Goal: Information Seeking & Learning: Learn about a topic

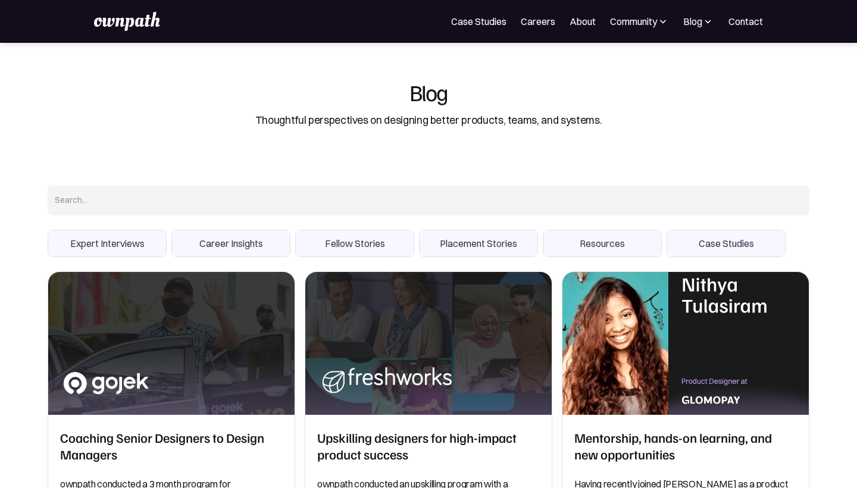
click at [398, 199] on input "Search" at bounding box center [428, 201] width 761 height 30
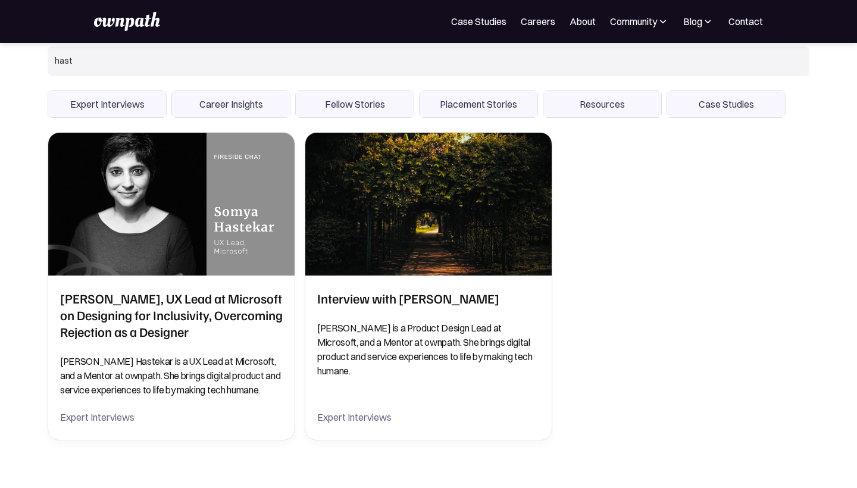
scroll to position [205, 0]
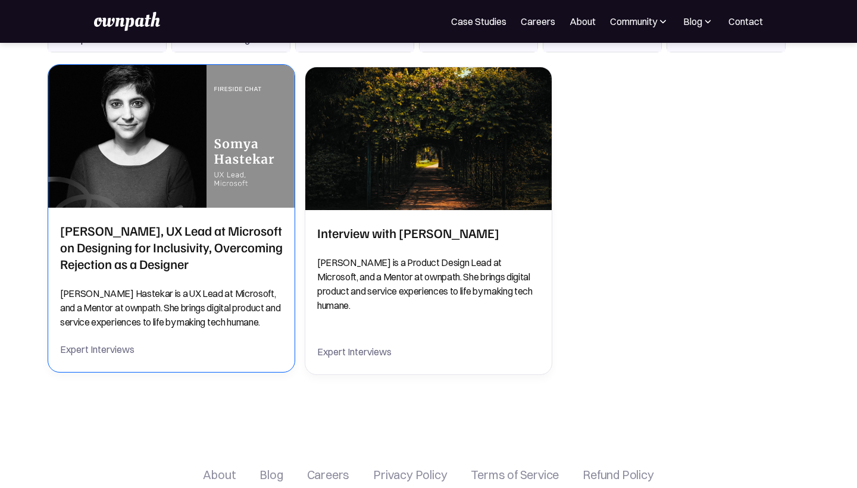
type input "hast"
click at [111, 255] on h2 "Somya Hastekar, UX Lead at Microsoft on Designing for Inclusivity, Overcoming R…" at bounding box center [171, 247] width 222 height 50
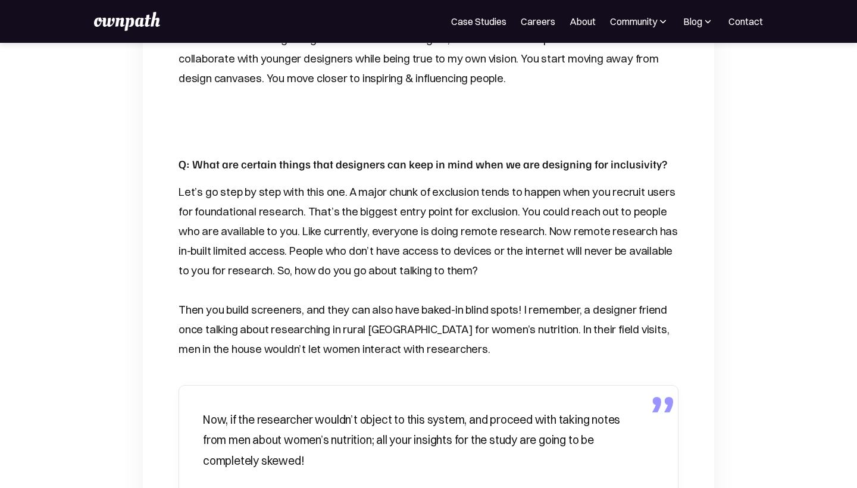
scroll to position [1812, 0]
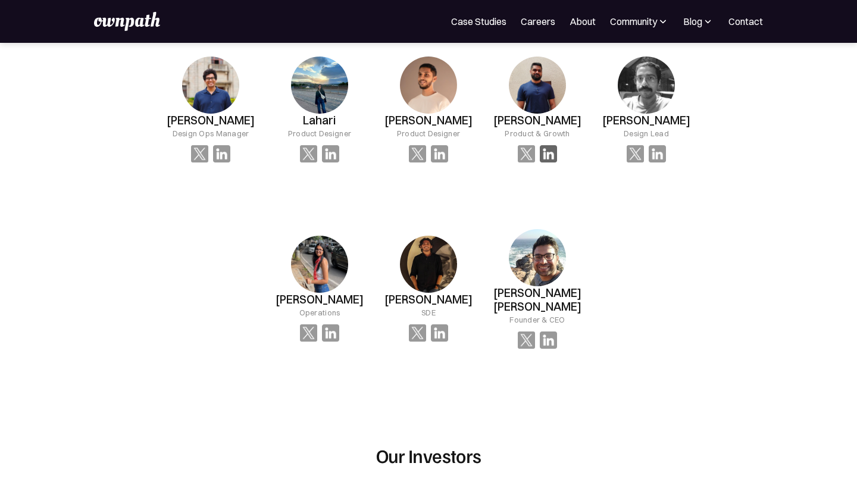
scroll to position [1343, 0]
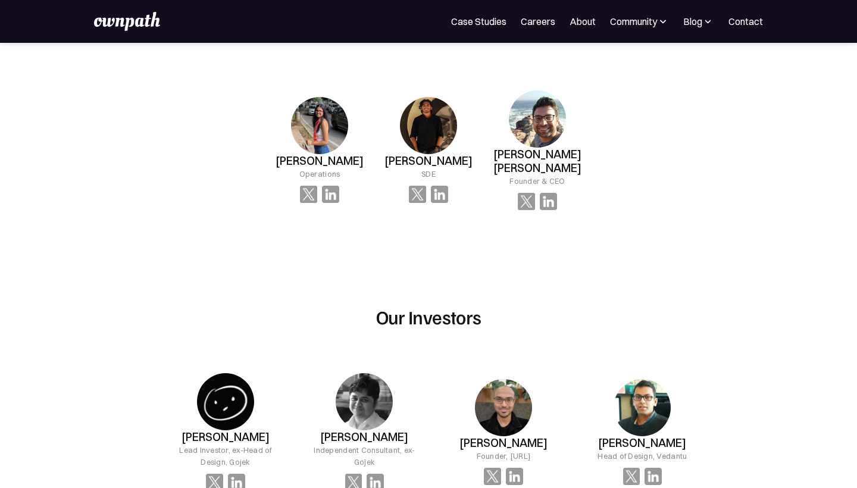
click at [111, 20] on img at bounding box center [126, 21] width 65 height 19
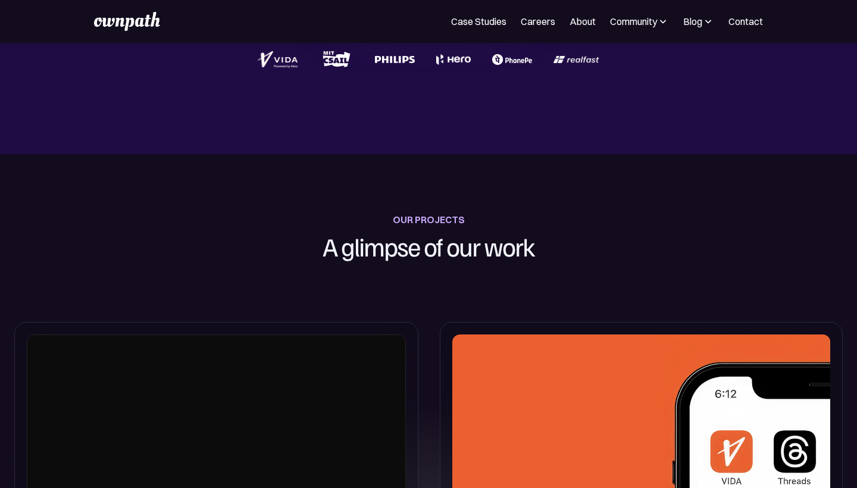
scroll to position [117, 0]
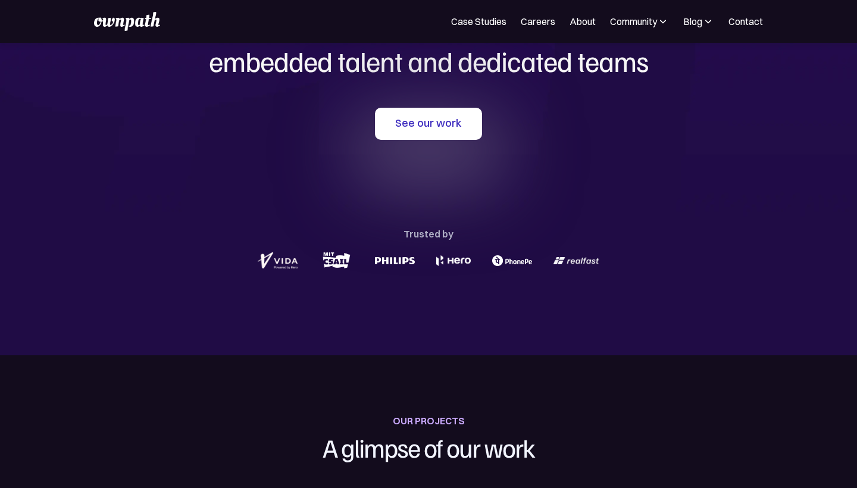
drag, startPoint x: 255, startPoint y: 260, endPoint x: 272, endPoint y: 263, distance: 17.5
click at [272, 263] on div at bounding box center [428, 260] width 571 height 23
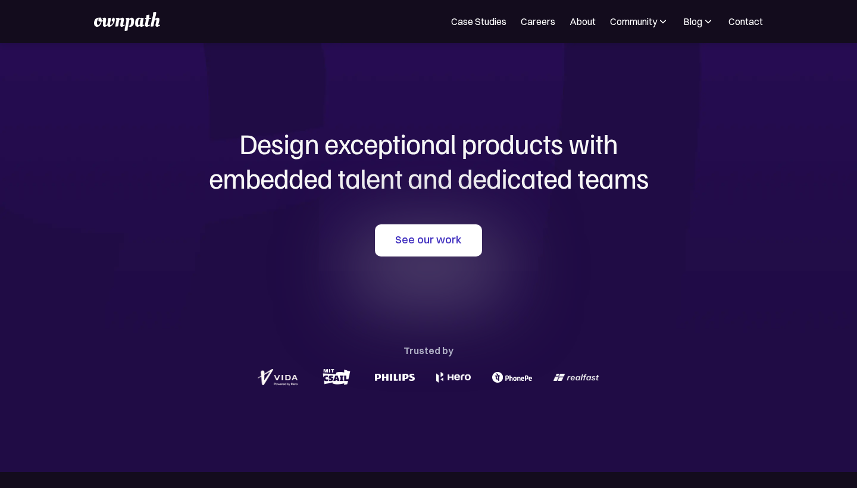
scroll to position [0, 0]
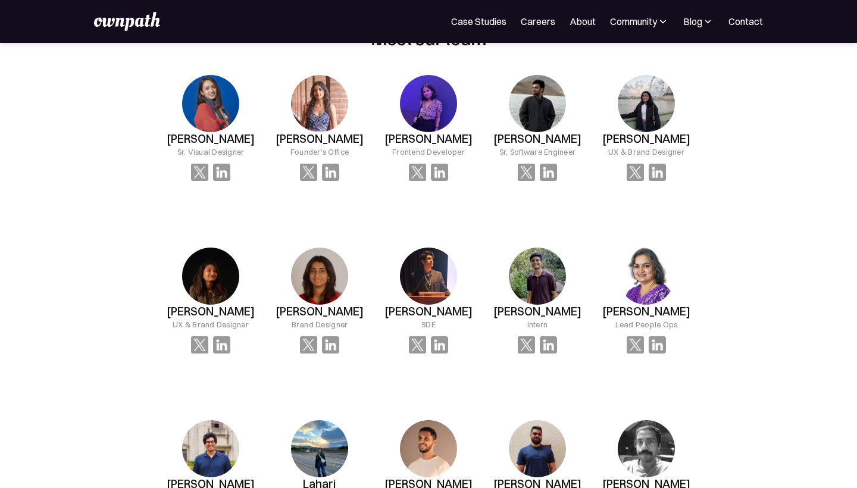
scroll to position [841, 0]
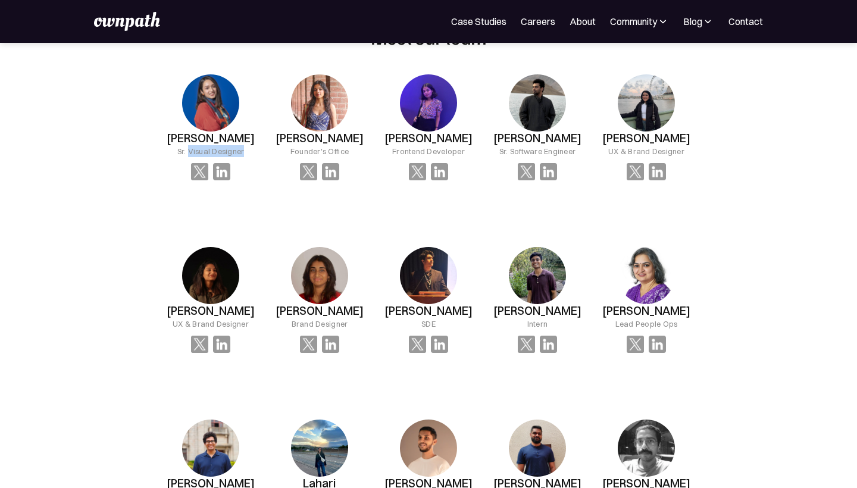
drag, startPoint x: 189, startPoint y: 161, endPoint x: 255, endPoint y: 160, distance: 66.6
click at [255, 160] on div "Bhavya Arora Sr. Visual Designer" at bounding box center [210, 127] width 109 height 144
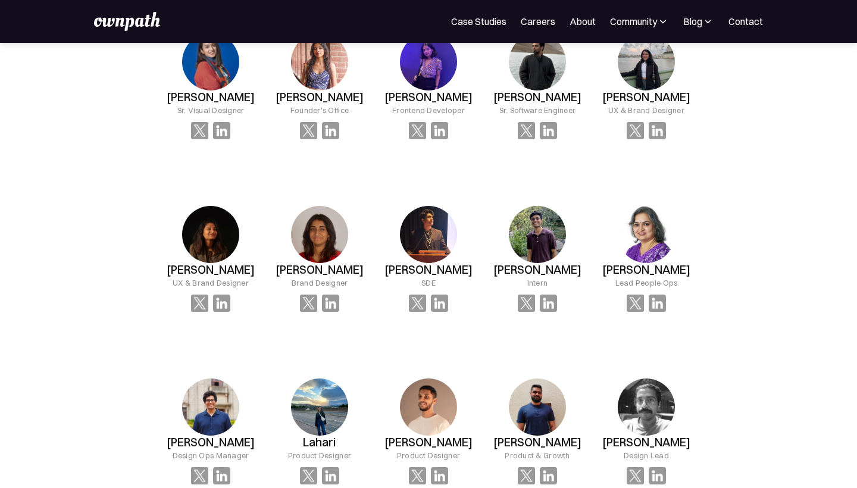
scroll to position [864, 0]
